Goal: Task Accomplishment & Management: Use online tool/utility

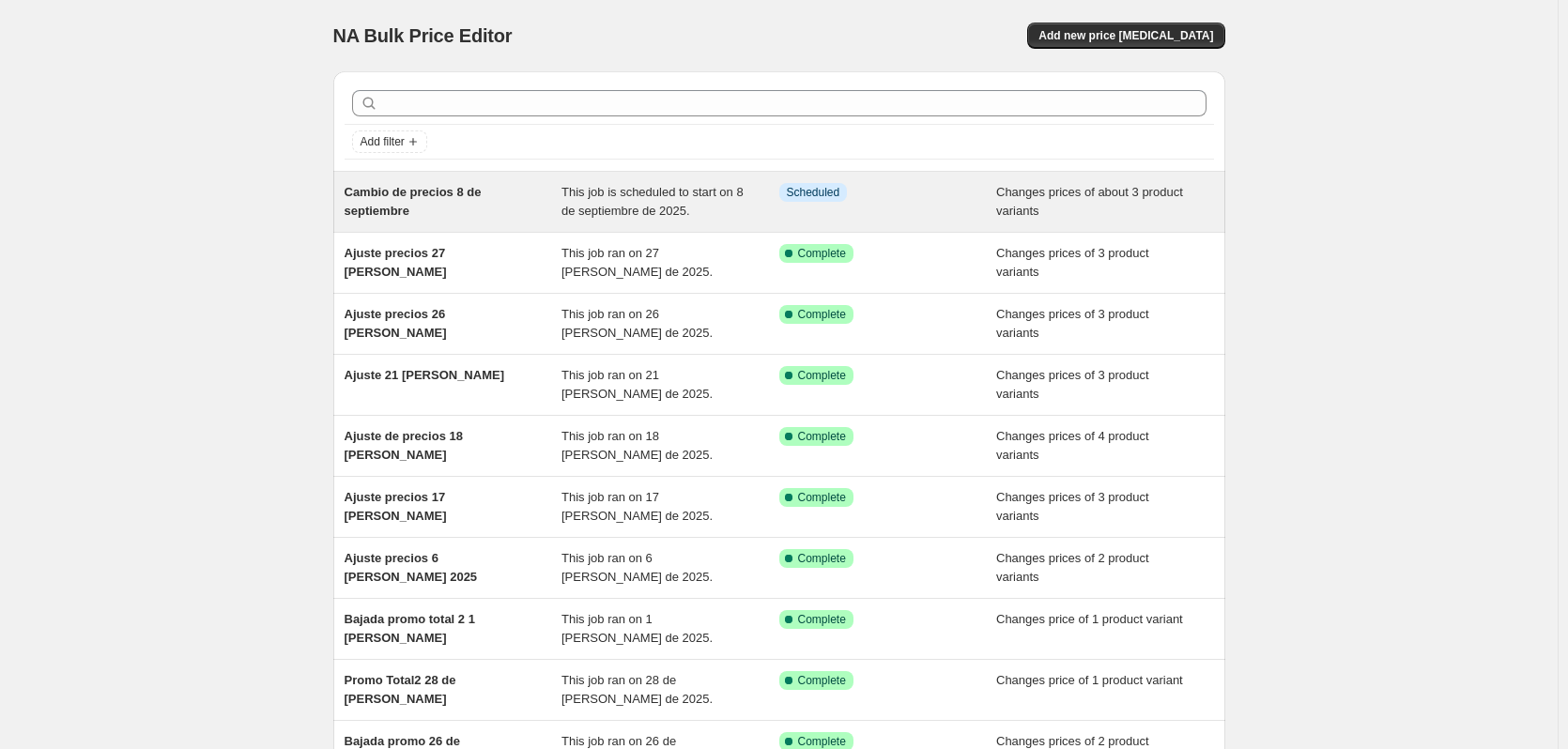
click at [428, 197] on span "Cambio de precios 8 de septiembre" at bounding box center [412, 201] width 137 height 33
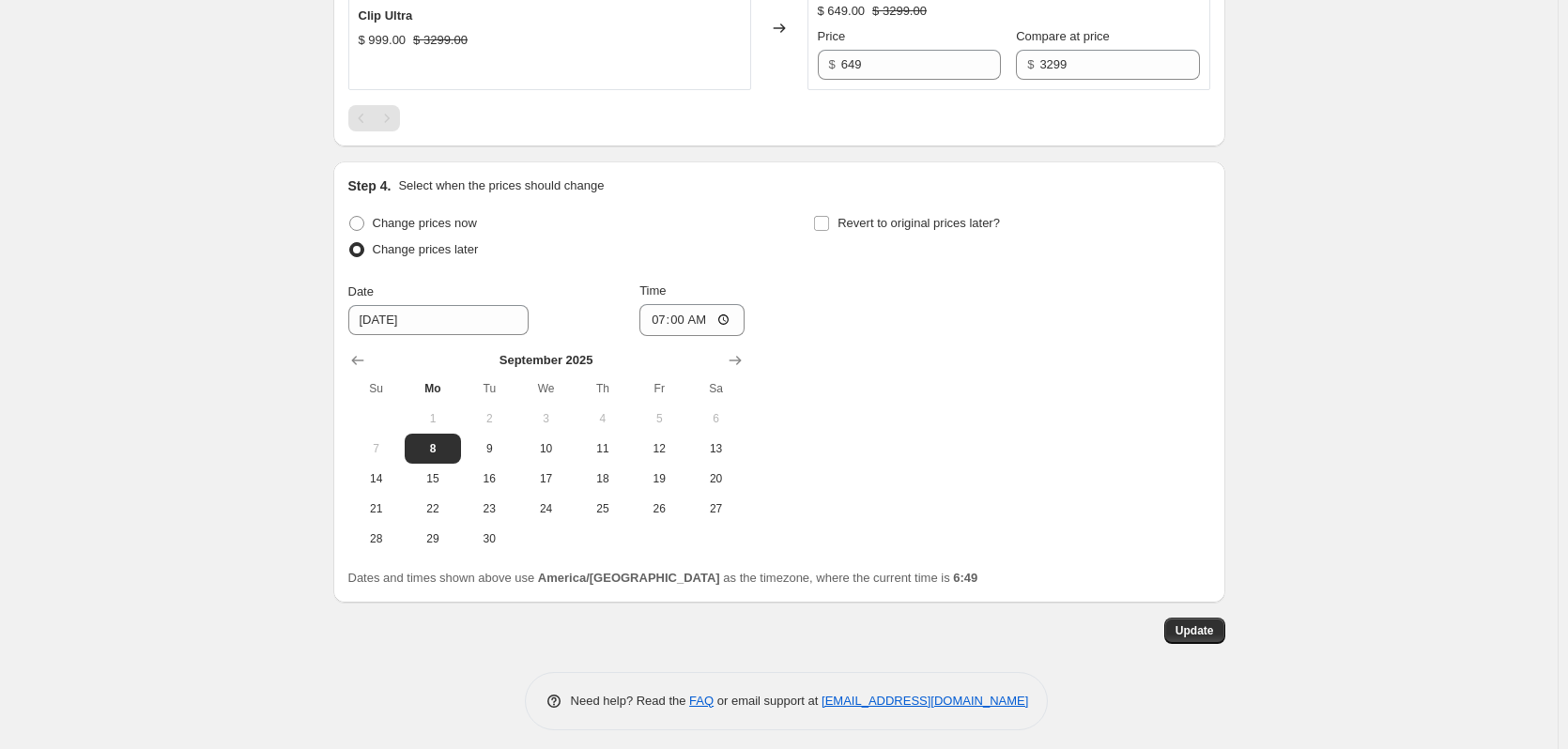
scroll to position [2373, 0]
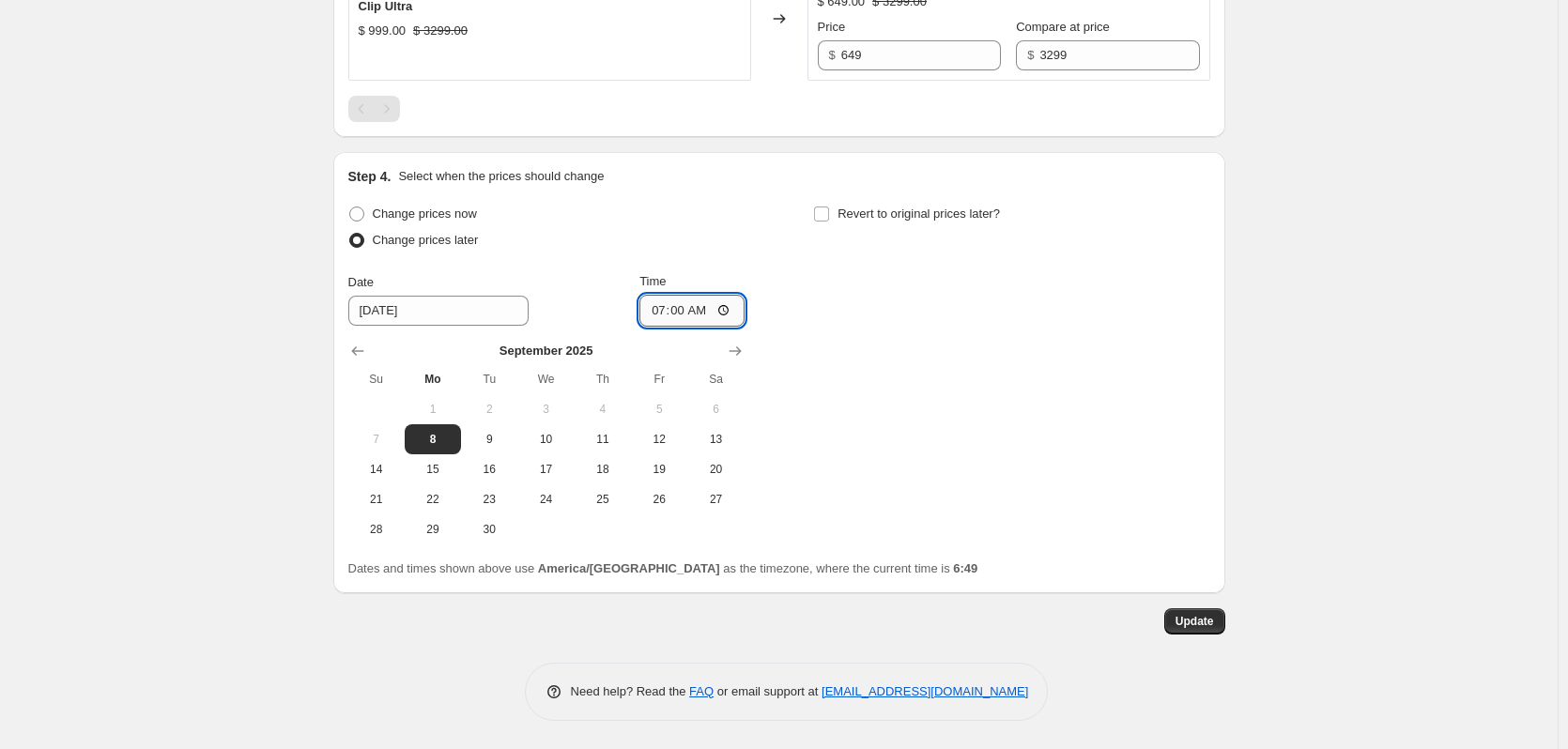
click at [688, 308] on input "07:00" at bounding box center [691, 310] width 106 height 32
type input "08:00"
click at [1094, 439] on div "Change prices now Change prices later Date 9/8/2025 Time 08:00 September 2025 S…" at bounding box center [779, 373] width 862 height 343
click at [1201, 619] on span "Update" at bounding box center [1194, 620] width 38 height 15
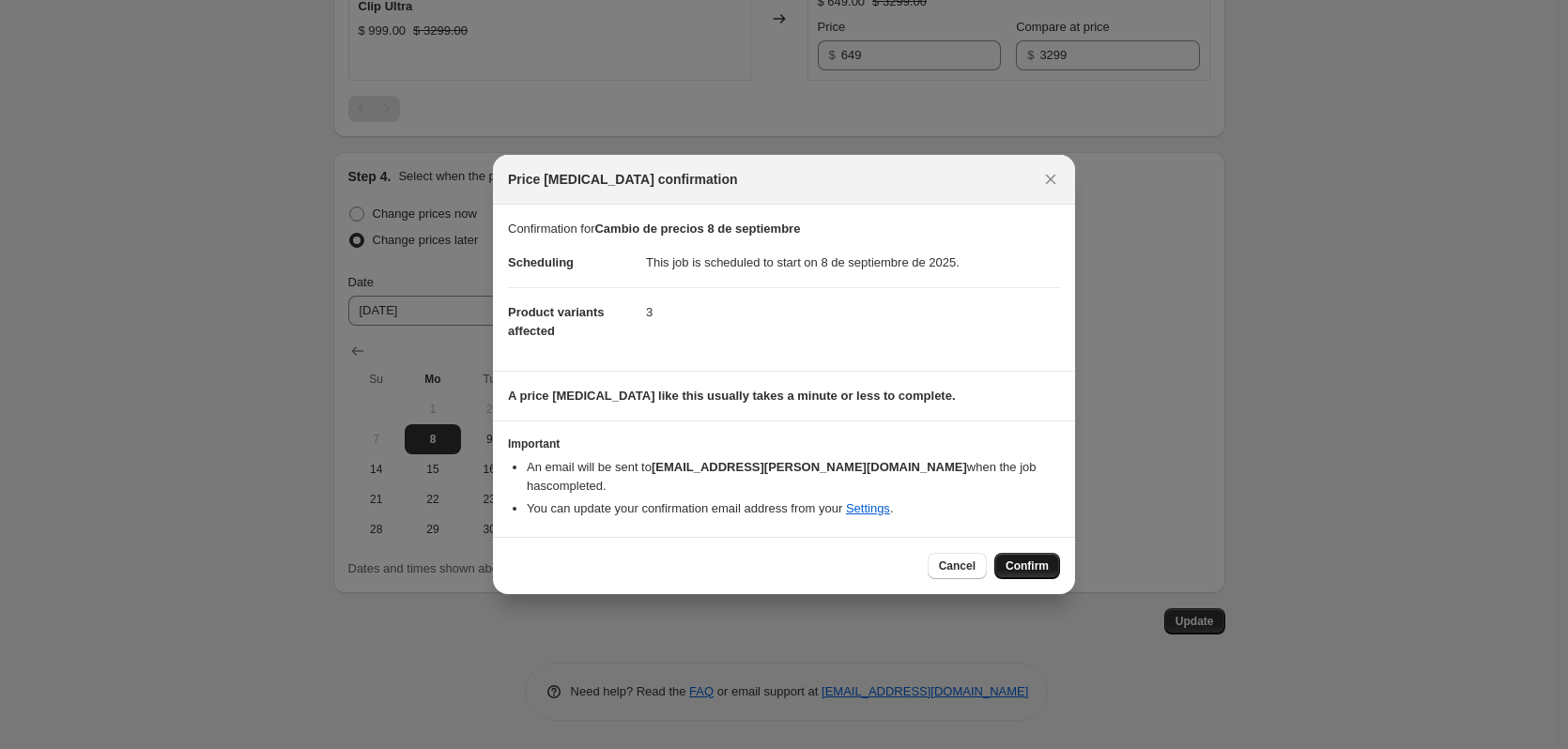
click at [1048, 562] on button "Confirm" at bounding box center [1027, 566] width 66 height 27
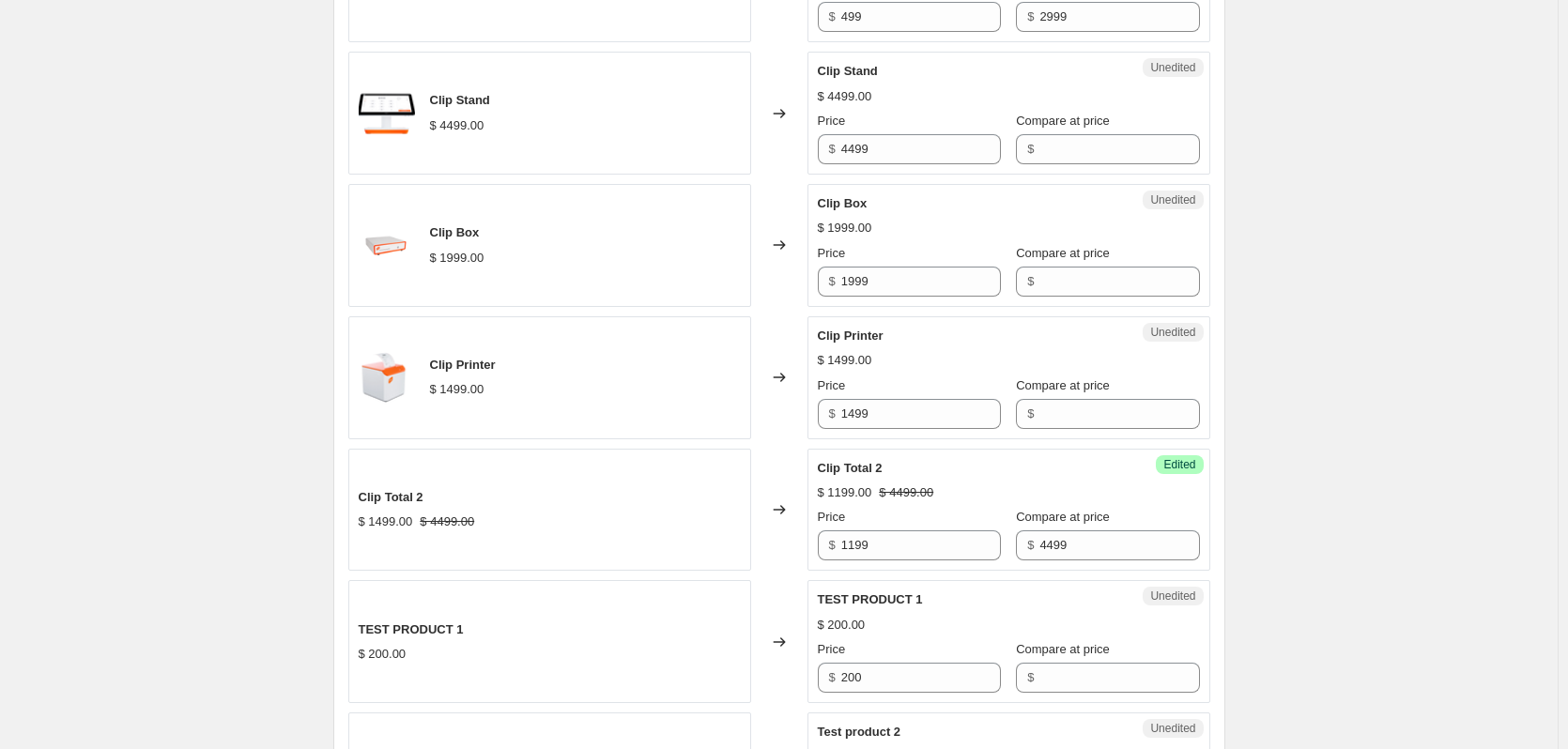
scroll to position [0, 0]
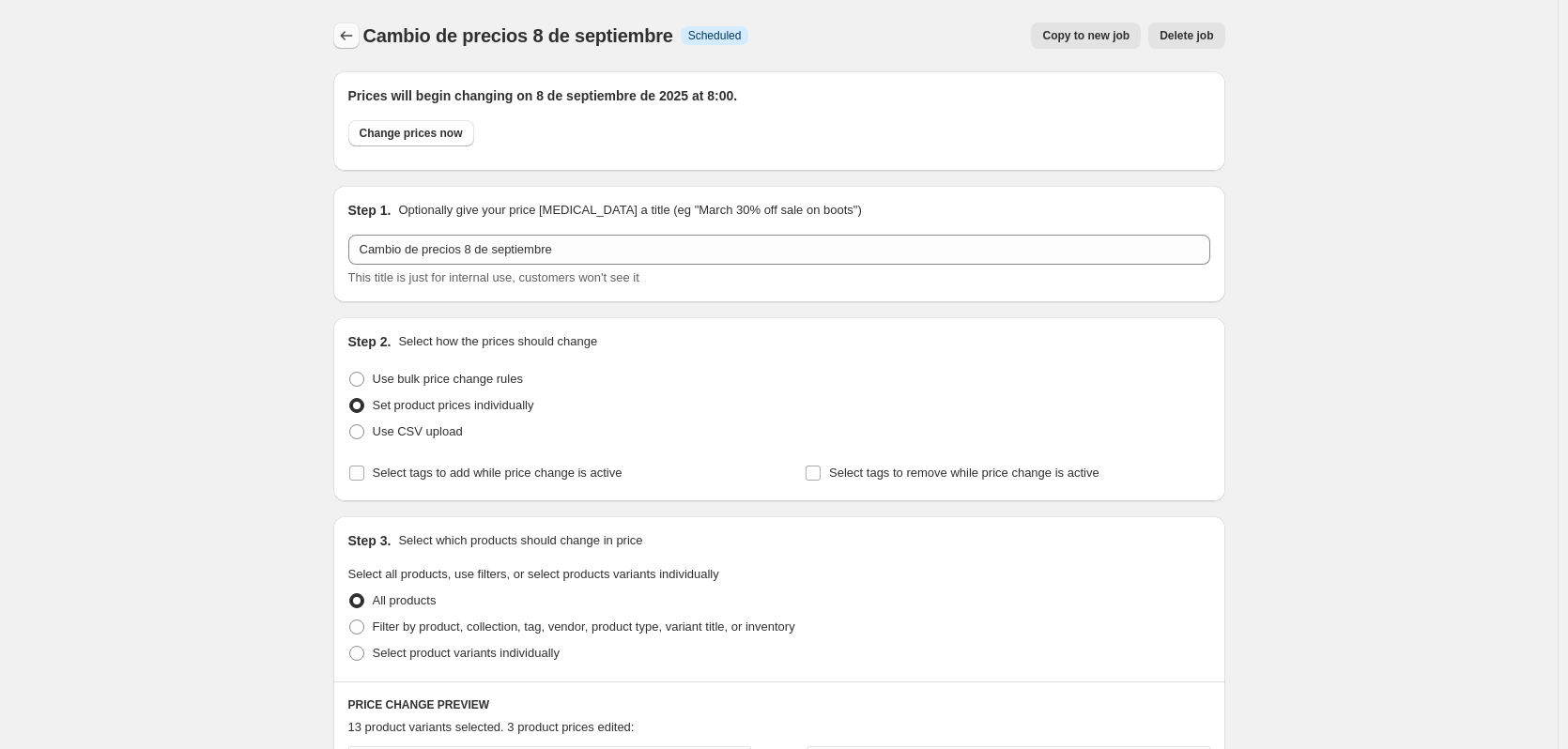
click at [353, 39] on icon "Price change jobs" at bounding box center [346, 35] width 19 height 19
